Goal: Task Accomplishment & Management: Manage account settings

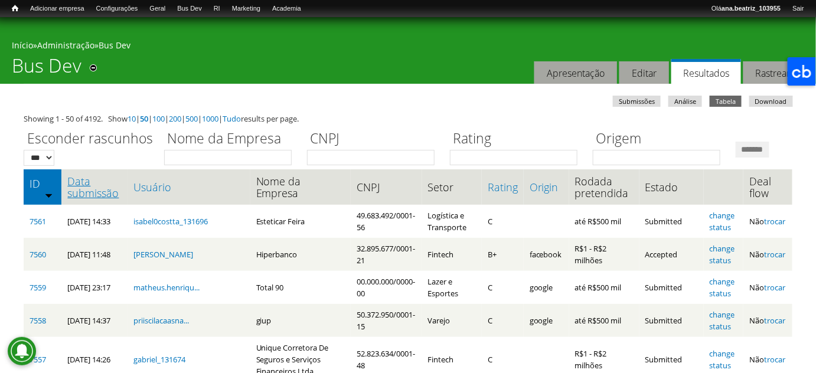
click at [96, 199] on link "Data submissão" at bounding box center [94, 187] width 54 height 24
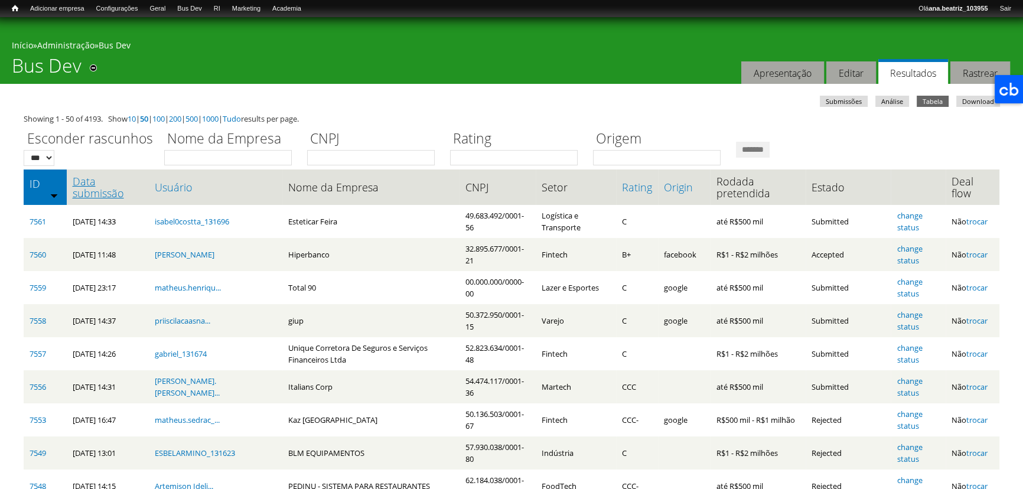
click at [108, 190] on link "Data submissão" at bounding box center [108, 187] width 70 height 24
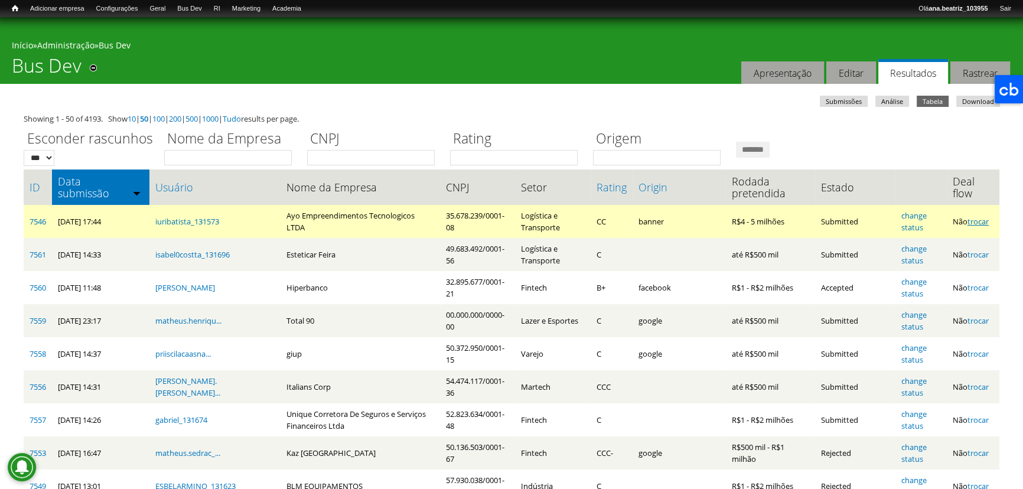
click at [981, 222] on link "trocar" at bounding box center [978, 221] width 21 height 11
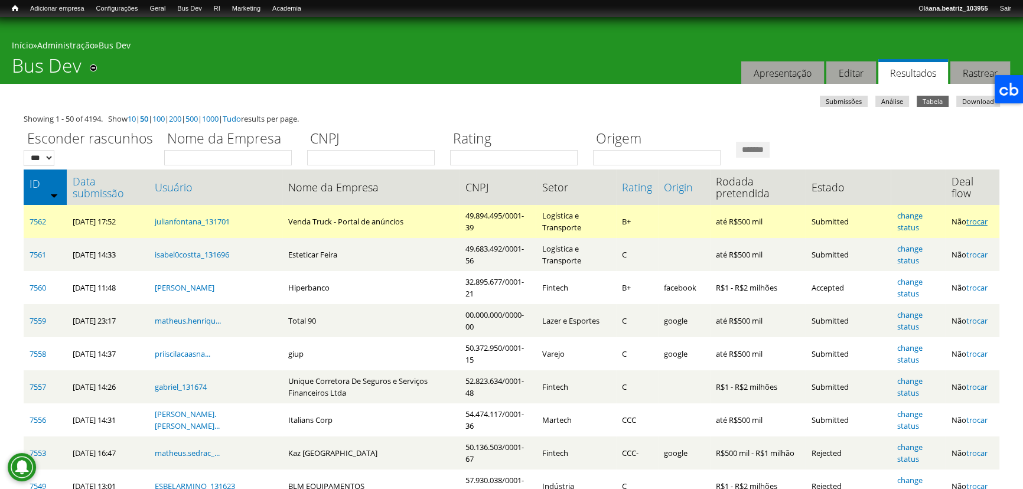
click at [988, 223] on link "trocar" at bounding box center [977, 221] width 21 height 11
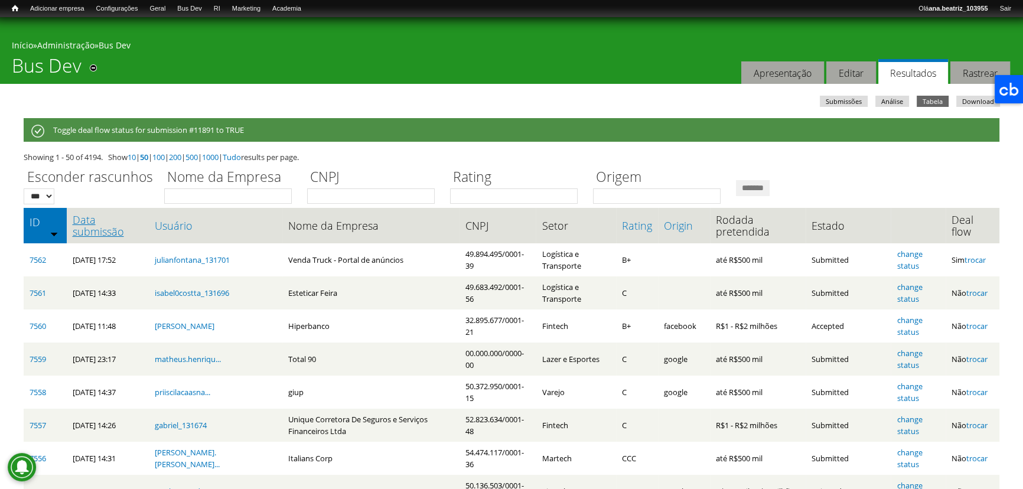
click at [120, 229] on link "Data submissão" at bounding box center [108, 226] width 70 height 24
